Goal: Information Seeking & Learning: Learn about a topic

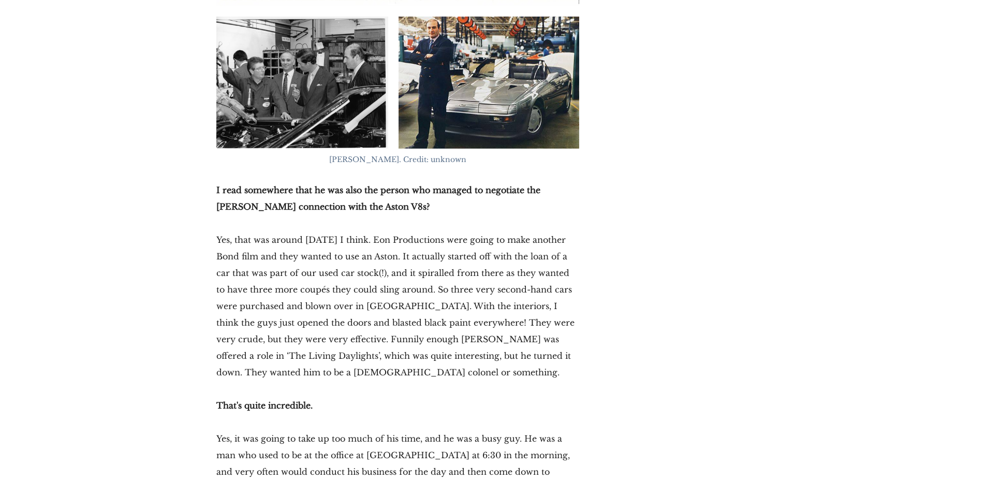
scroll to position [3852, 0]
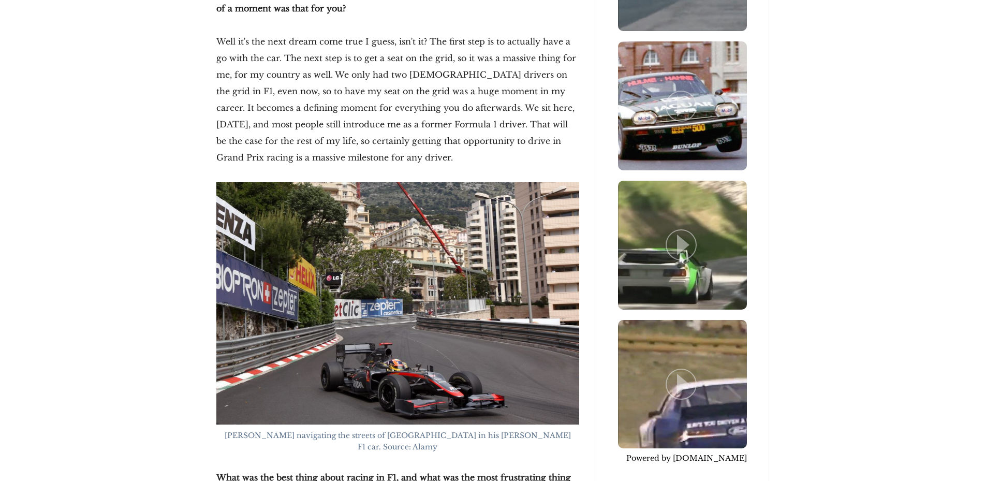
scroll to position [2586, 0]
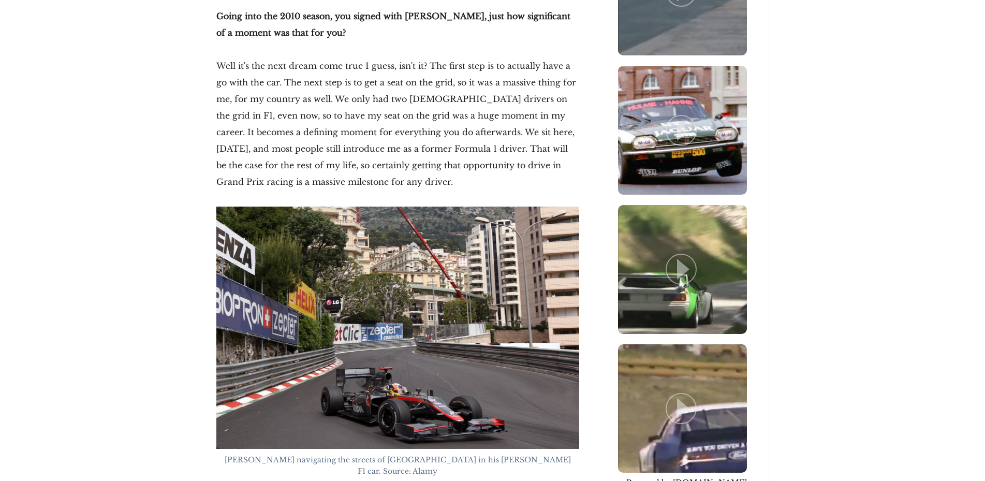
scroll to position [2533, 0]
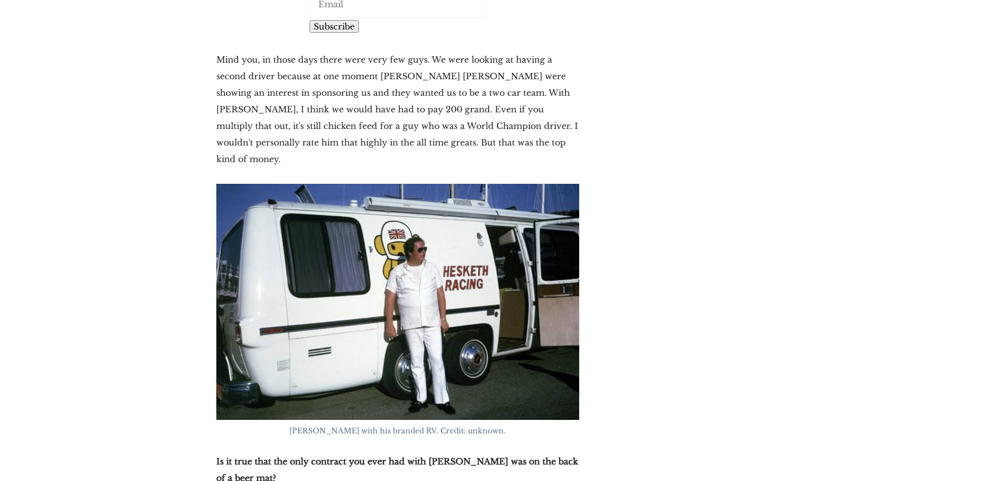
scroll to position [11716, 0]
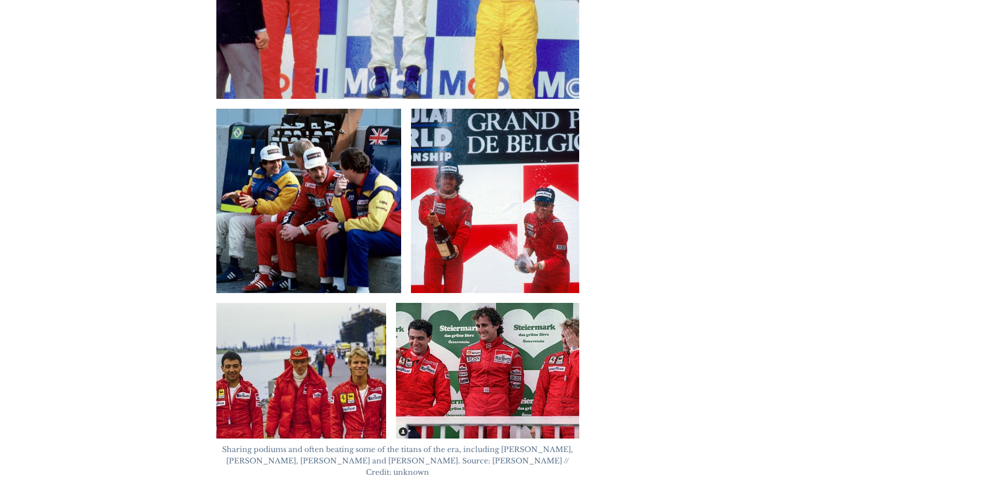
scroll to position [5963, 0]
